Goal: Transaction & Acquisition: Book appointment/travel/reservation

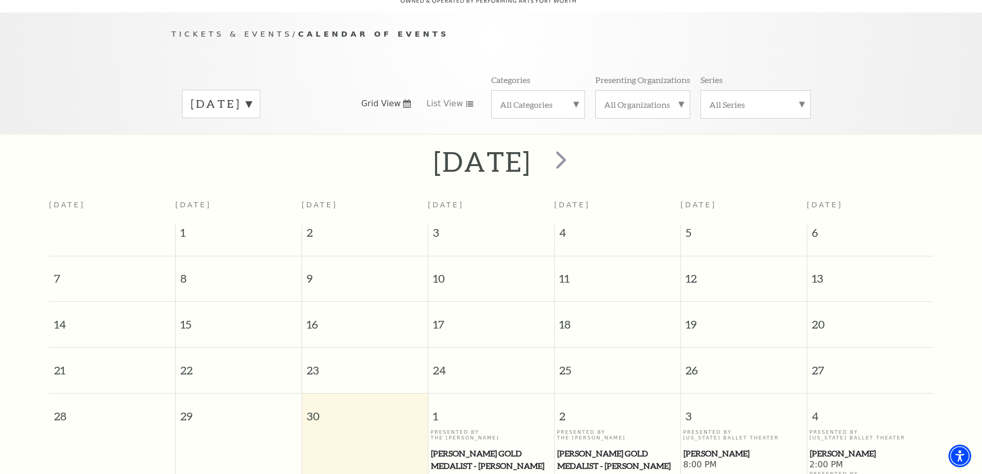
scroll to position [91, 0]
click at [576, 149] on span "next" at bounding box center [561, 159] width 29 height 29
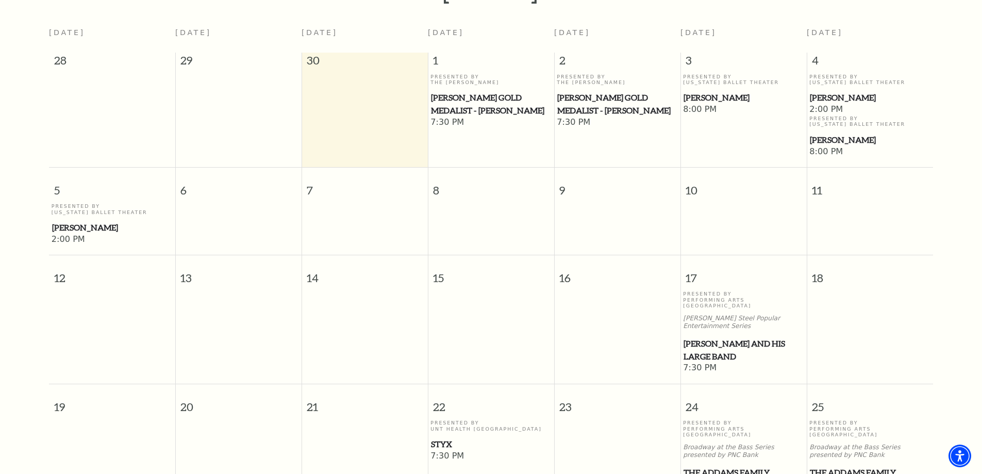
scroll to position [246, 0]
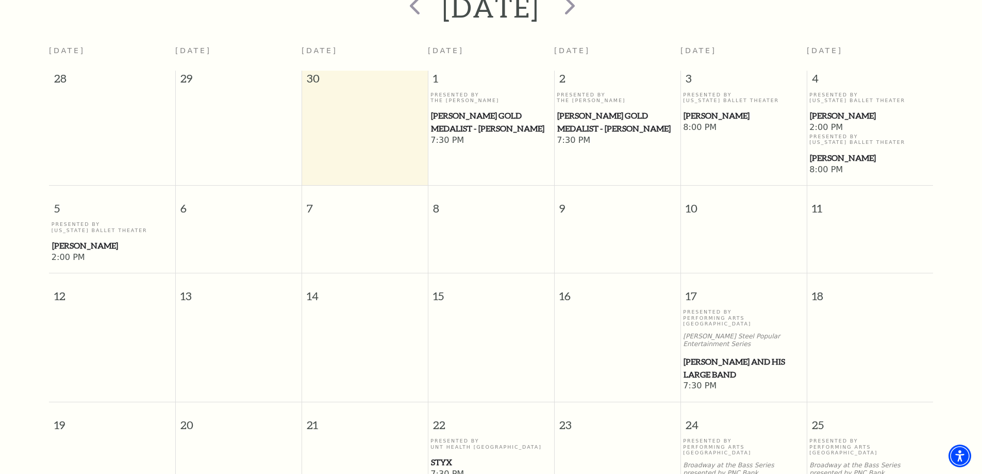
drag, startPoint x: 474, startPoint y: 221, endPoint x: 952, endPoint y: 224, distance: 478.5
click at [952, 224] on div "October 2025 Sunday Monday Tuesday Wednesday Thursday Friday Saturday 28 29 30 …" at bounding box center [491, 381] width 982 height 785
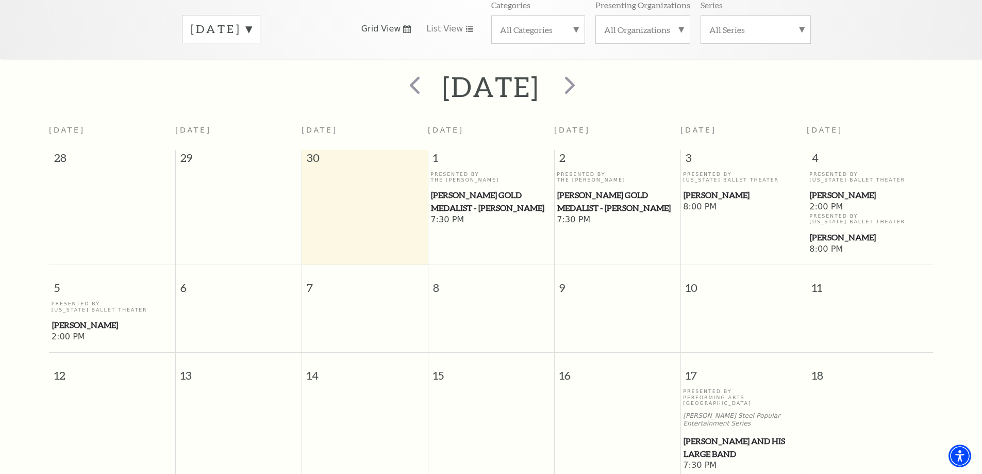
scroll to position [143, 0]
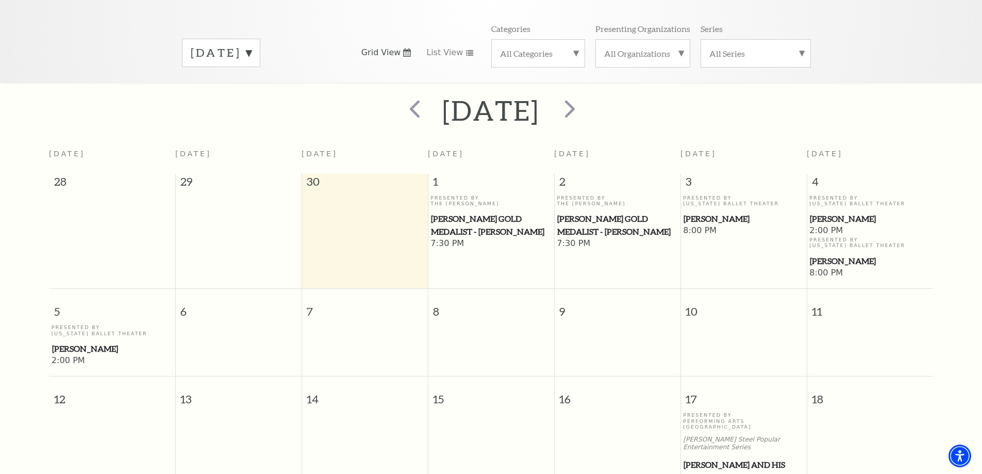
click at [389, 47] on span "Grid View" at bounding box center [381, 52] width 40 height 11
click at [444, 47] on span "List View" at bounding box center [444, 52] width 37 height 11
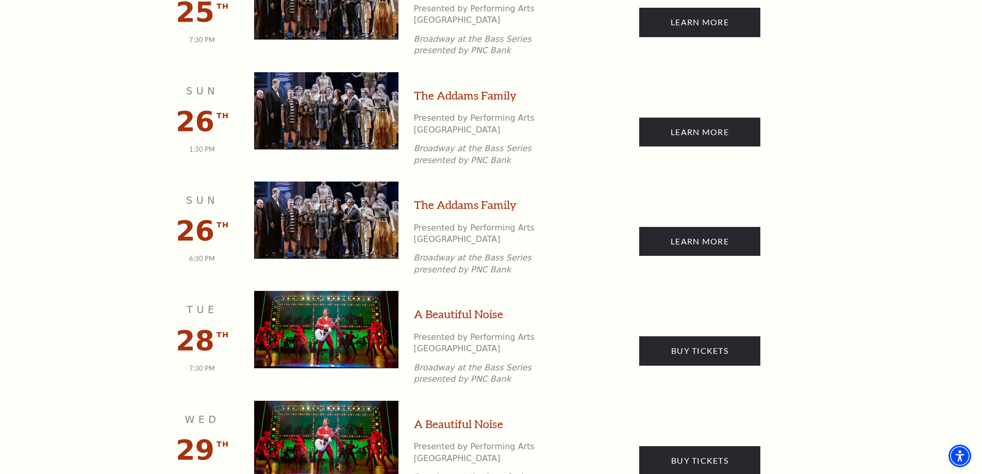
scroll to position [1432, 0]
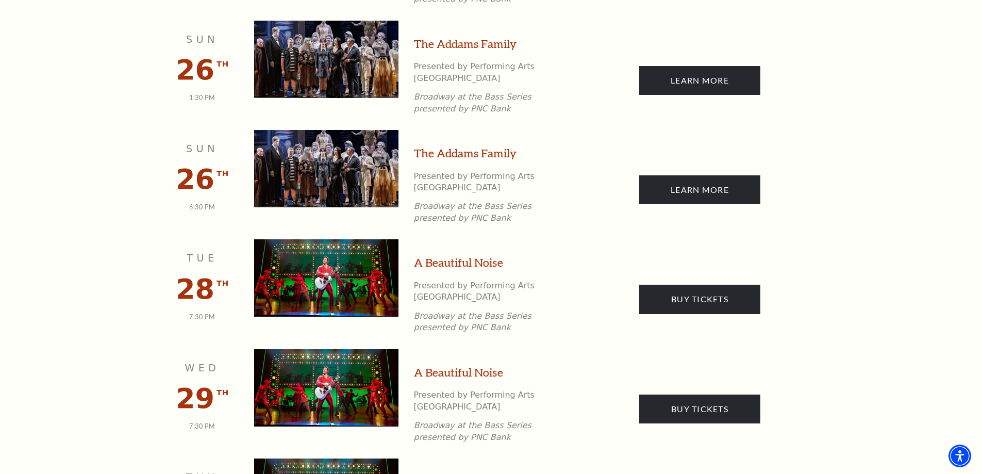
click at [336, 349] on img at bounding box center [326, 387] width 144 height 77
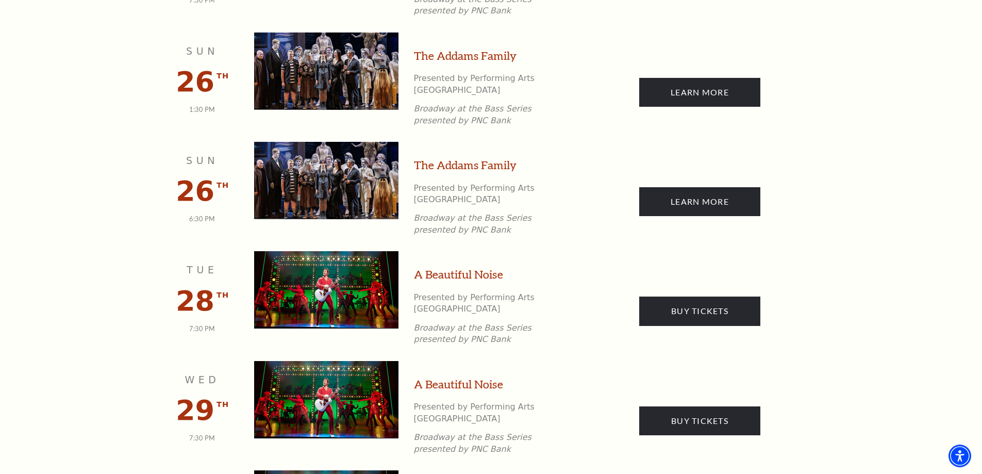
scroll to position [1380, 0]
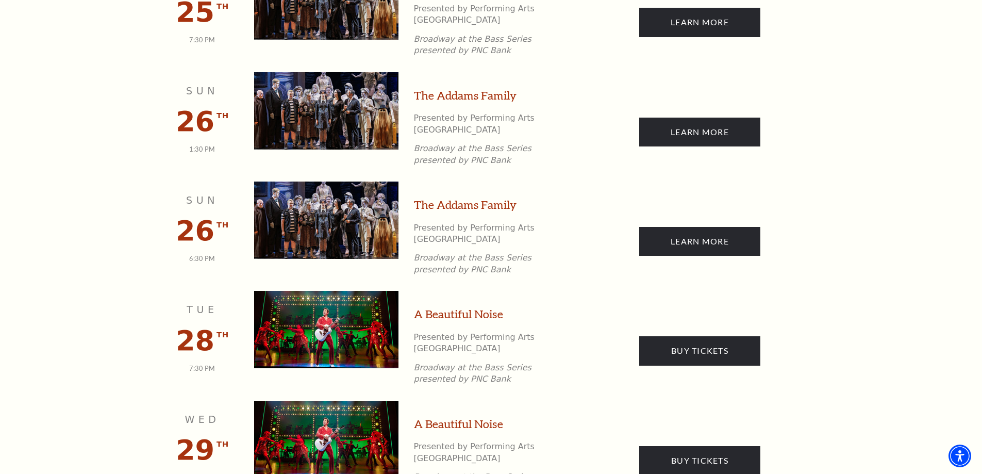
click at [467, 306] on link "A Beautiful Noise" at bounding box center [458, 314] width 89 height 16
